Goal: Task Accomplishment & Management: Manage account settings

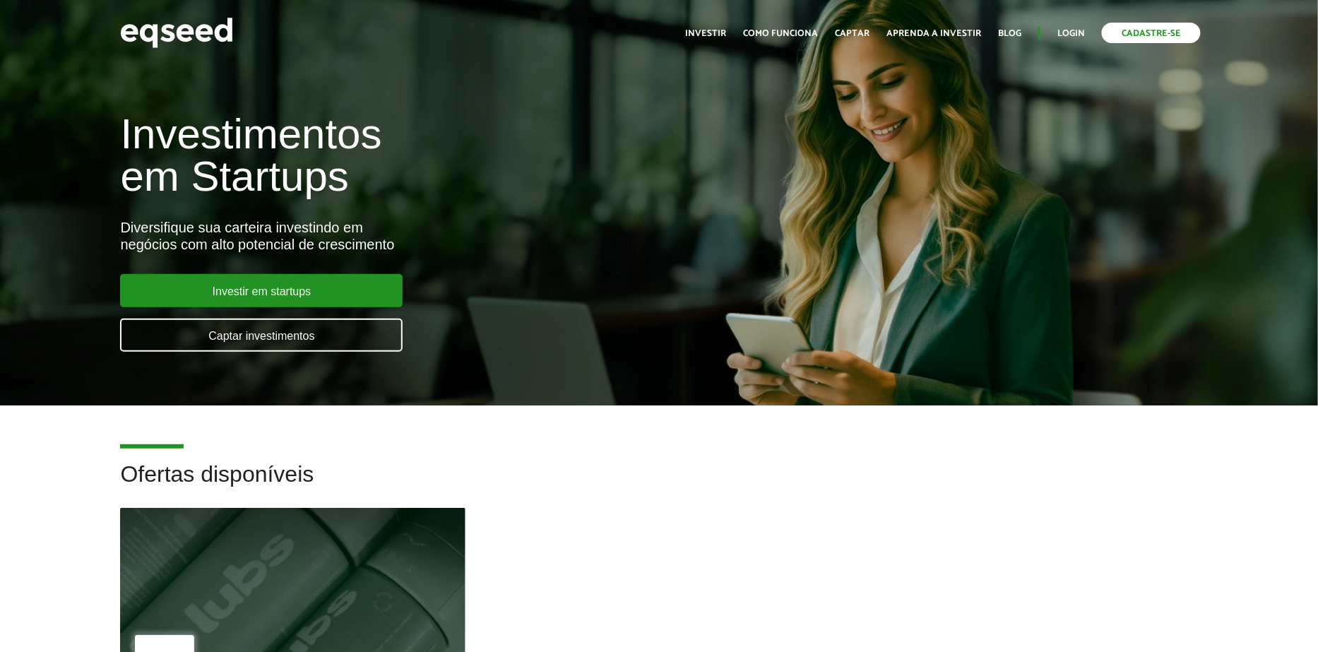
click at [1128, 35] on link "Cadastre-se" at bounding box center [1151, 33] width 99 height 20
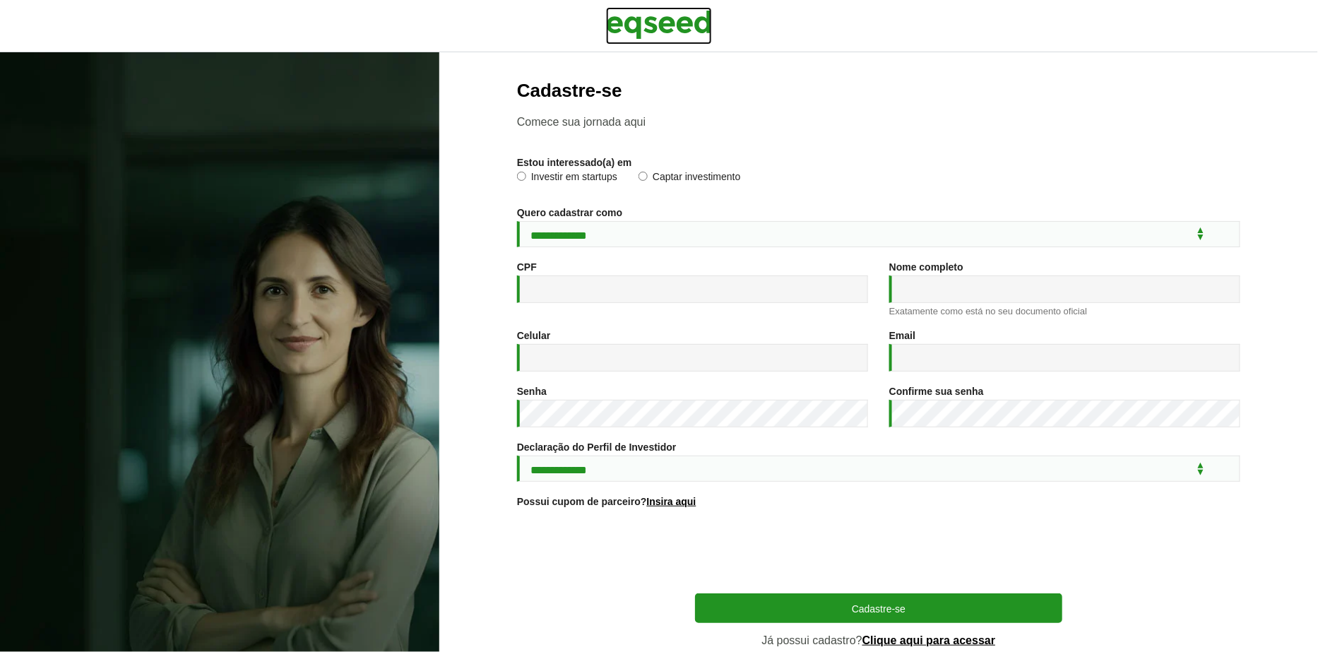
click at [683, 21] on img at bounding box center [659, 24] width 106 height 35
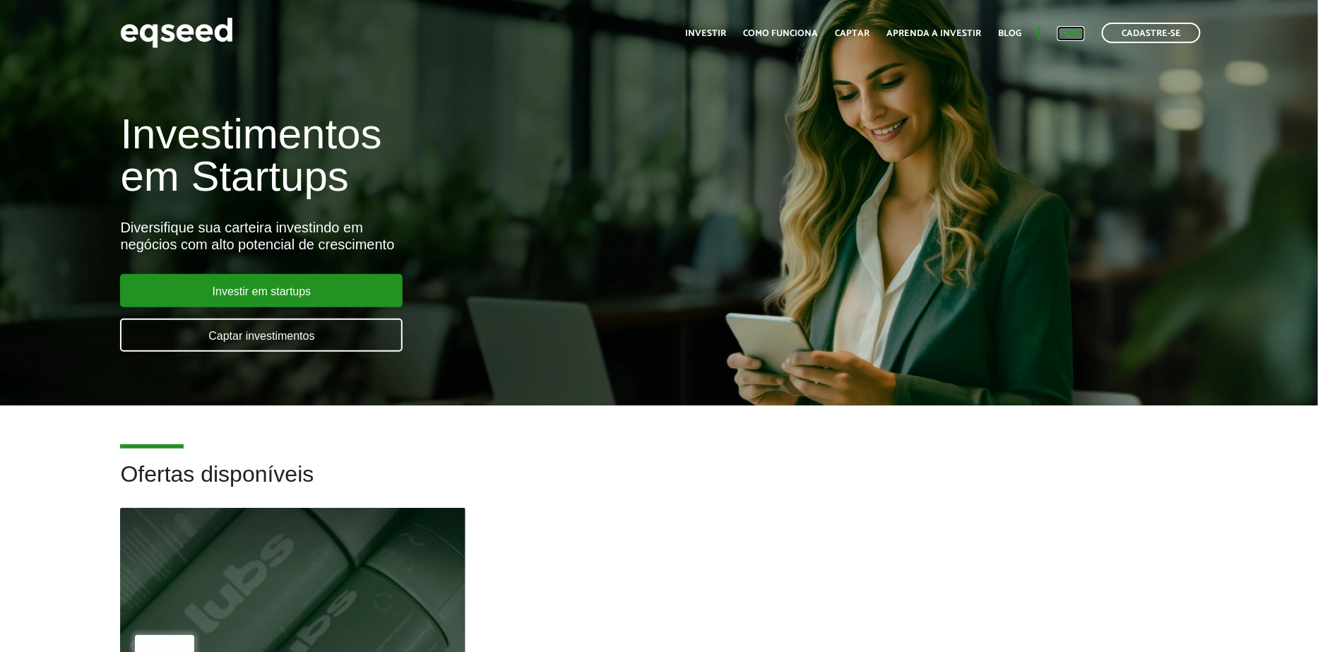
click at [1075, 38] on link "Login" at bounding box center [1072, 33] width 28 height 9
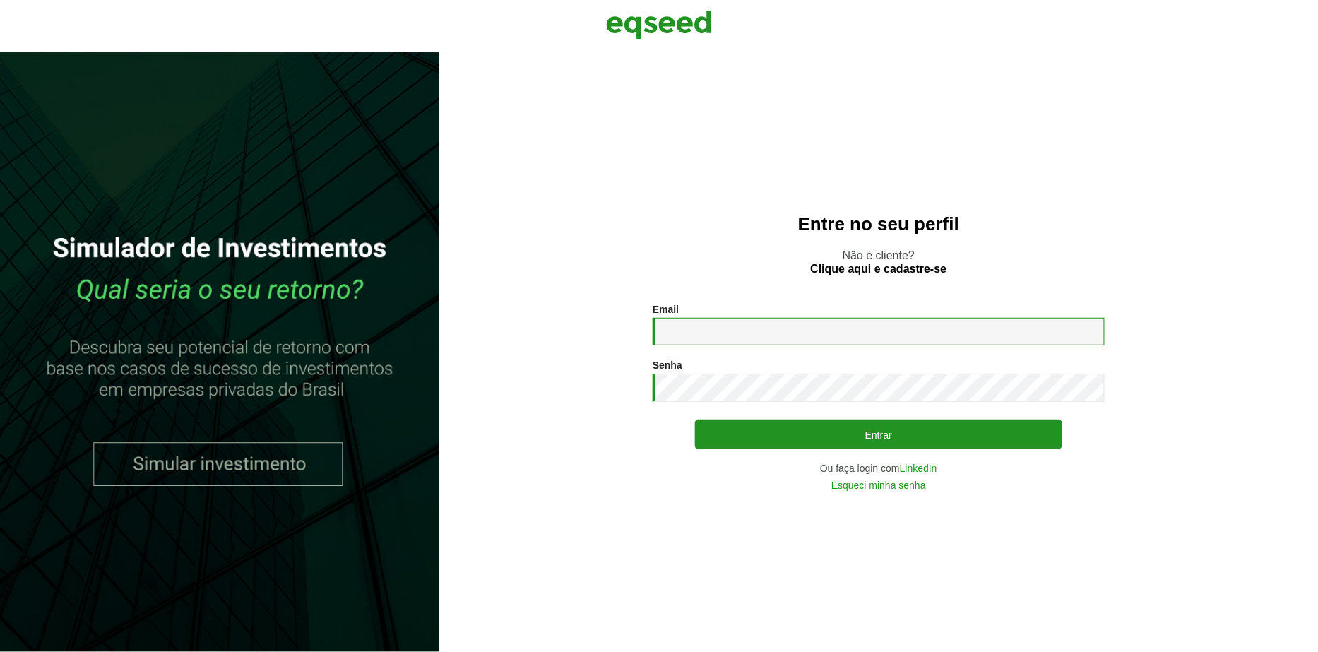
click at [788, 320] on input "Email *" at bounding box center [879, 332] width 452 height 28
type input "**********"
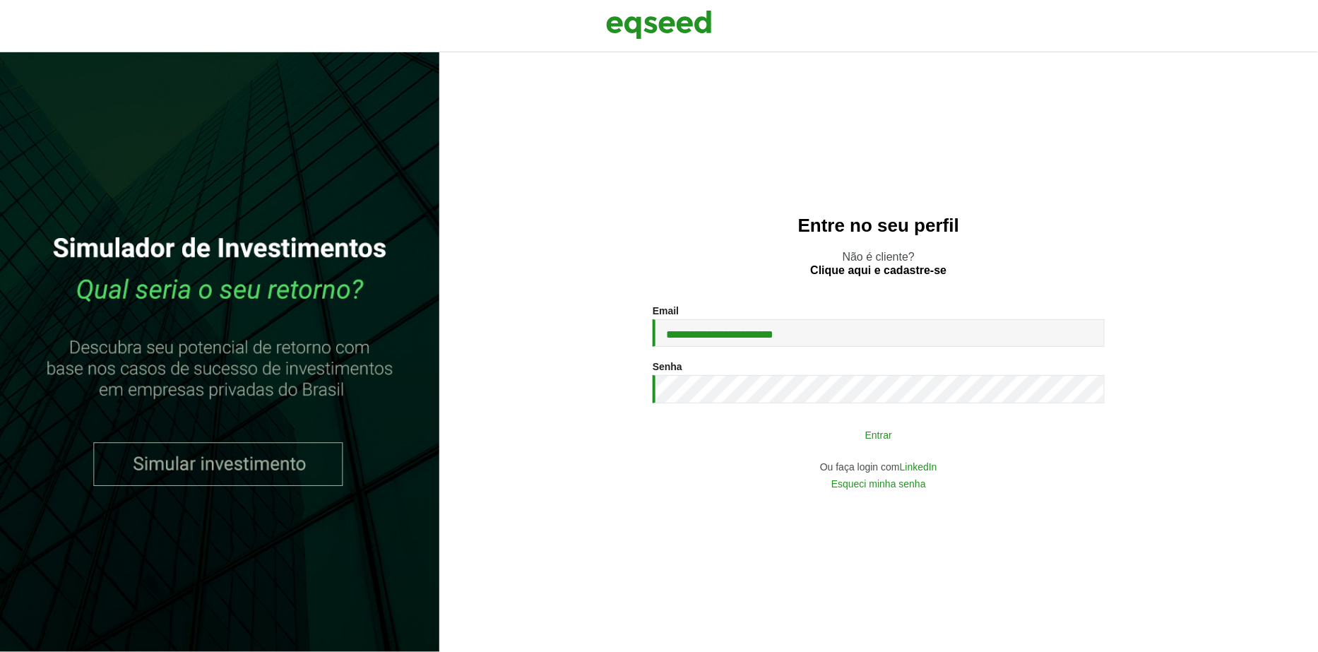
click at [767, 446] on button "Entrar" at bounding box center [878, 434] width 367 height 27
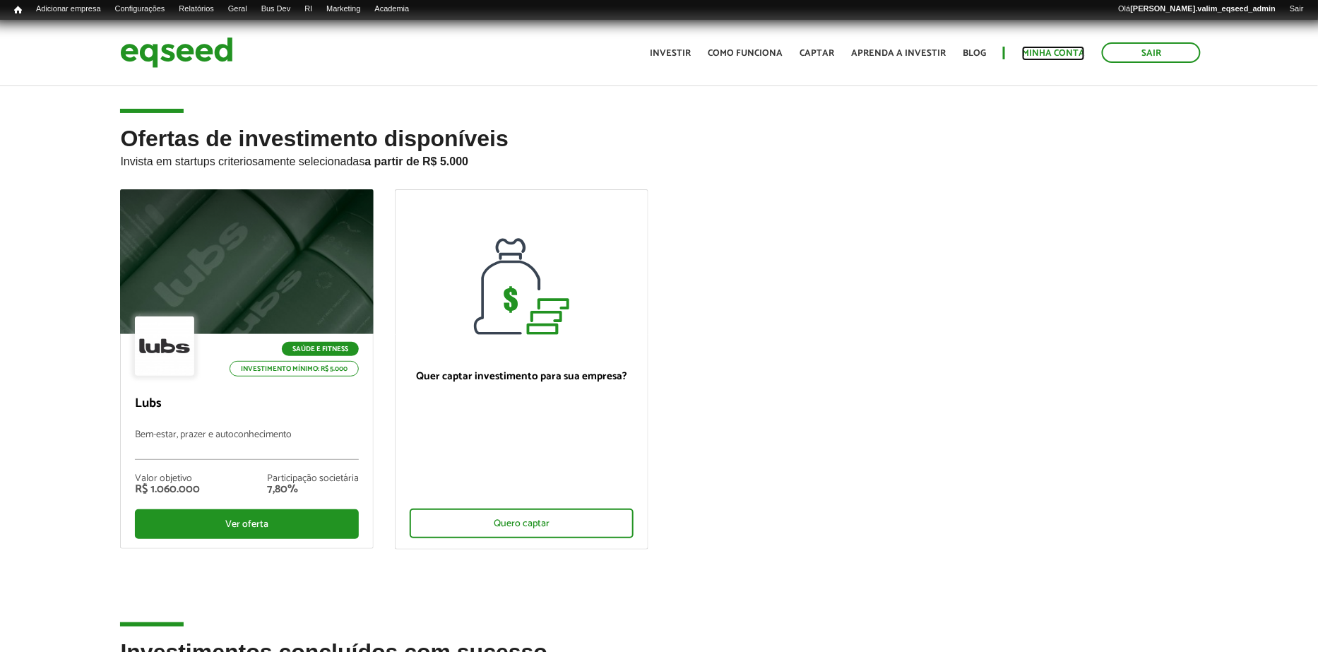
click at [1054, 52] on link "Minha conta" at bounding box center [1053, 53] width 63 height 9
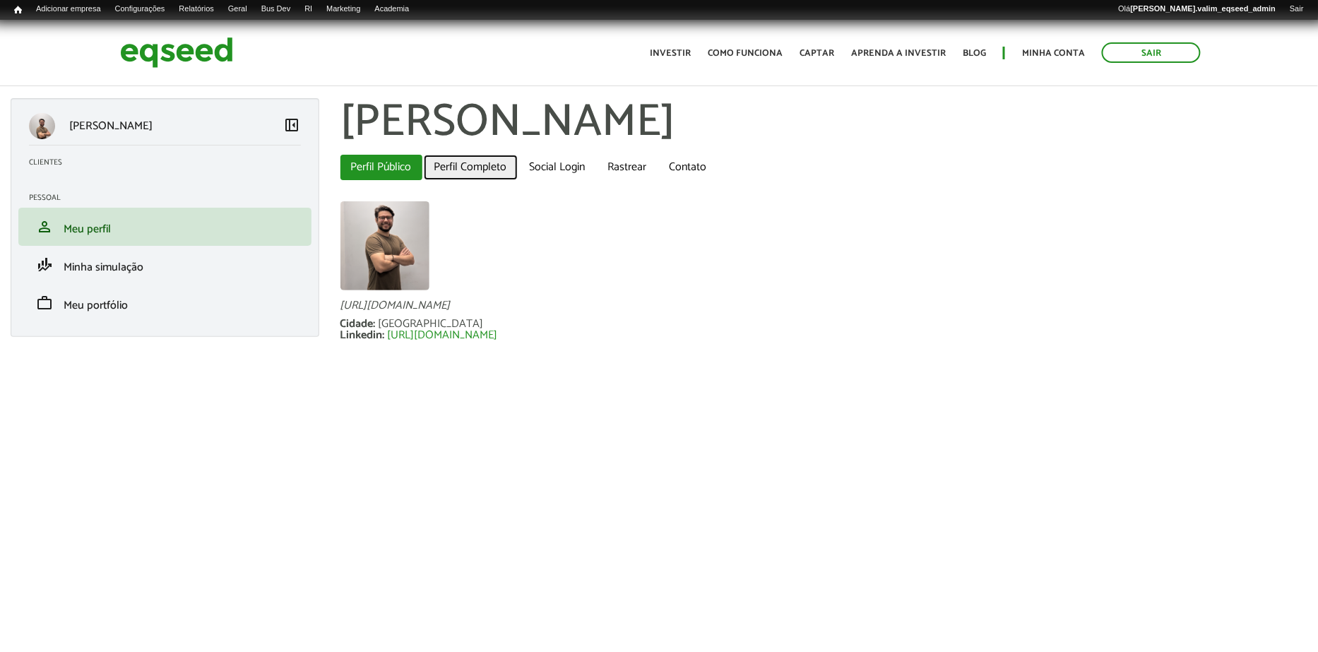
click at [483, 167] on link "Perfil Completo" at bounding box center [471, 167] width 94 height 25
